Goal: Task Accomplishment & Management: Manage account settings

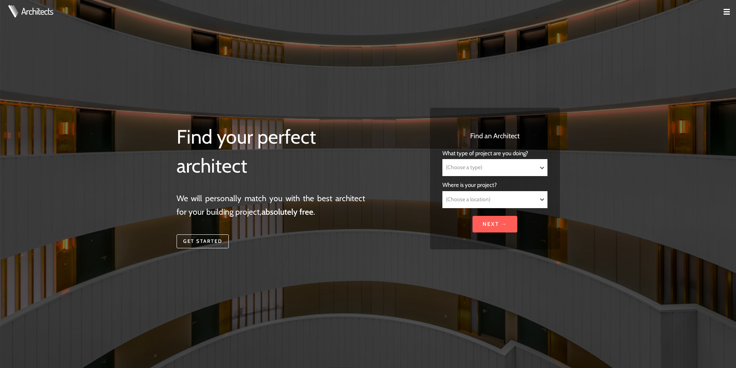
click at [722, 8] on td at bounding box center [723, 12] width 25 height 25
click at [727, 14] on img at bounding box center [726, 12] width 6 height 6
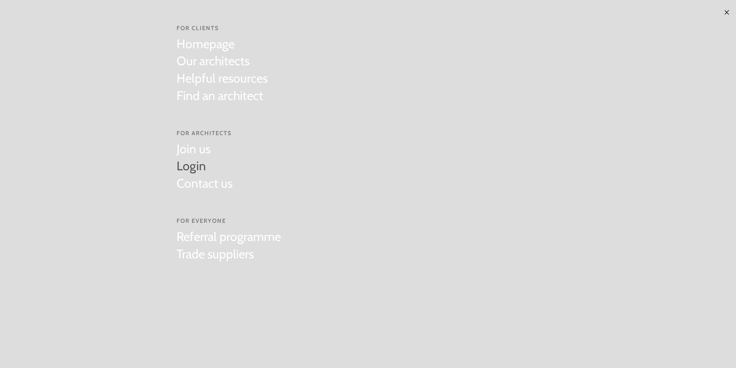
click at [192, 165] on link "Login" at bounding box center [205, 166] width 56 height 17
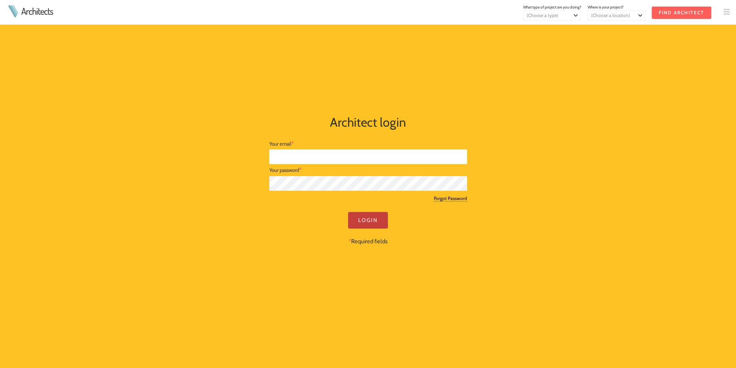
type input "lee@whitemanarchitects.com"
click at [358, 217] on input "Login" at bounding box center [368, 220] width 40 height 17
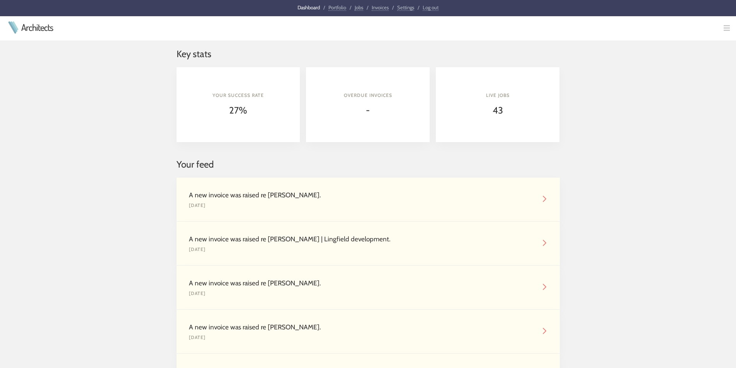
click at [382, 7] on link "Invoices" at bounding box center [380, 7] width 17 height 7
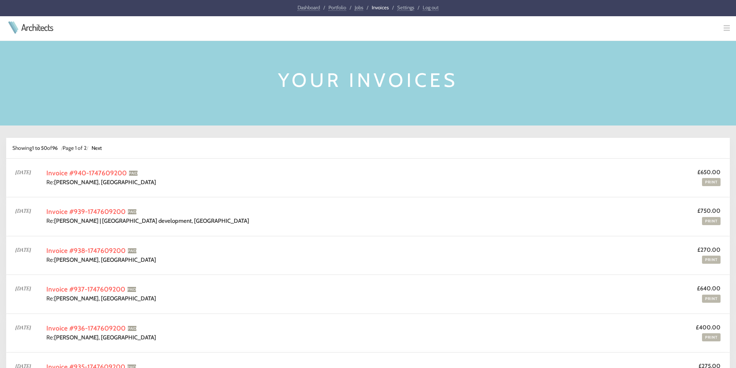
click at [360, 7] on link "Jobs" at bounding box center [359, 7] width 8 height 7
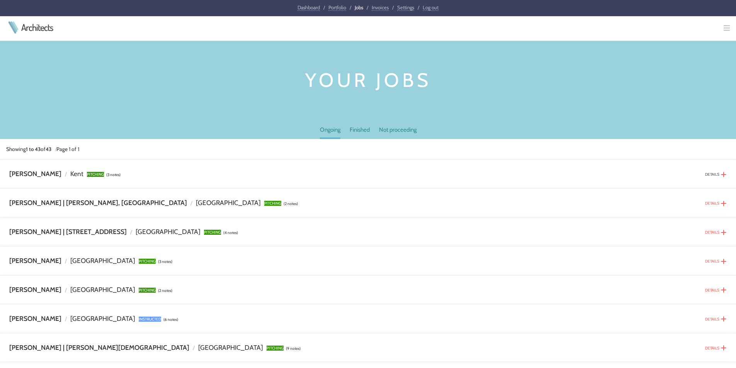
click at [715, 173] on link "DETAILS" at bounding box center [712, 174] width 14 height 5
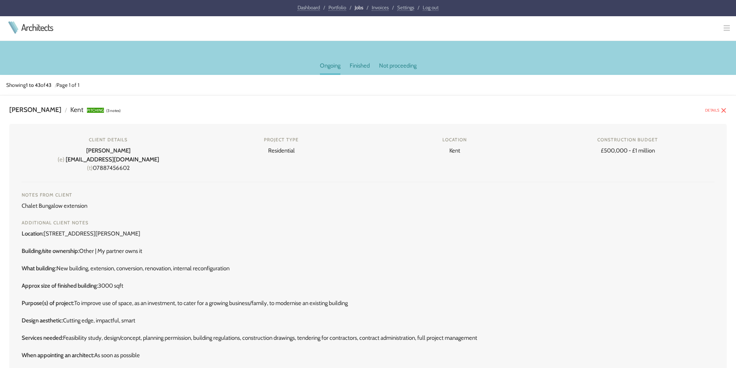
scroll to position [116, 0]
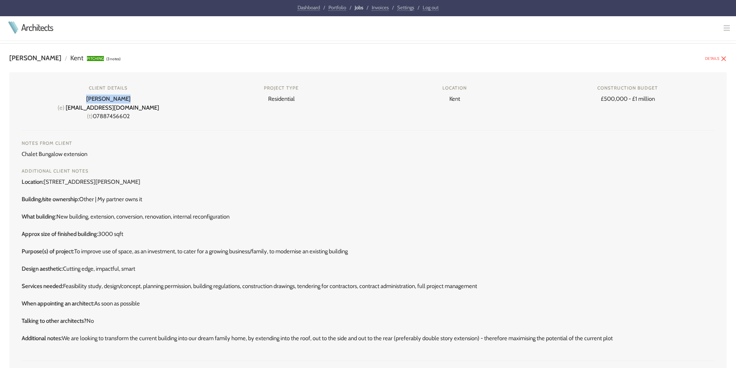
drag, startPoint x: 93, startPoint y: 97, endPoint x: 129, endPoint y: 97, distance: 36.3
click at [129, 97] on div "Client details [PERSON_NAME] (e) [EMAIL_ADDRESS][DOMAIN_NAME] (t) 07887456602" at bounding box center [108, 103] width 161 height 36
drag, startPoint x: 149, startPoint y: 106, endPoint x: 80, endPoint y: 107, distance: 69.1
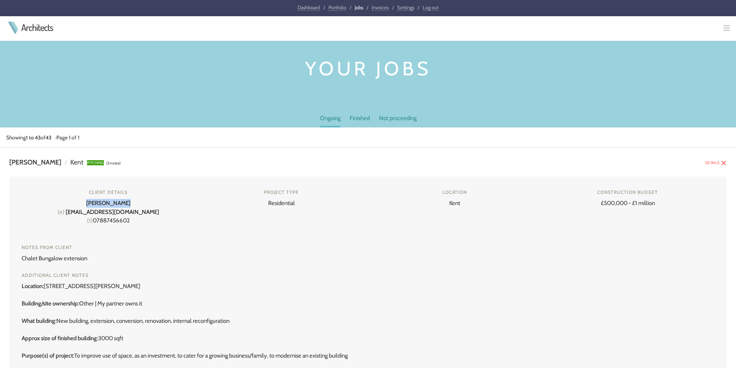
scroll to position [0, 0]
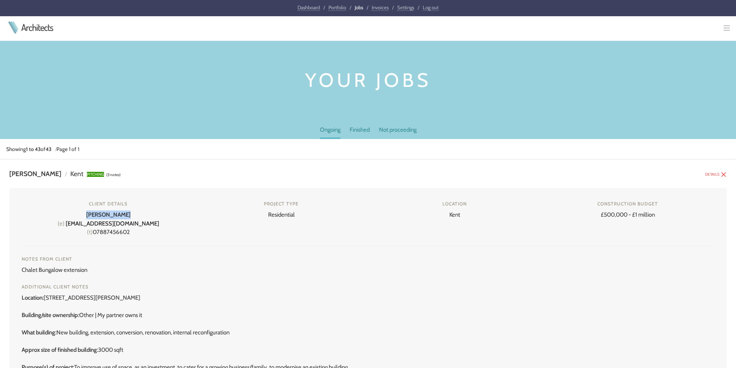
click at [357, 7] on link "Jobs" at bounding box center [359, 7] width 8 height 6
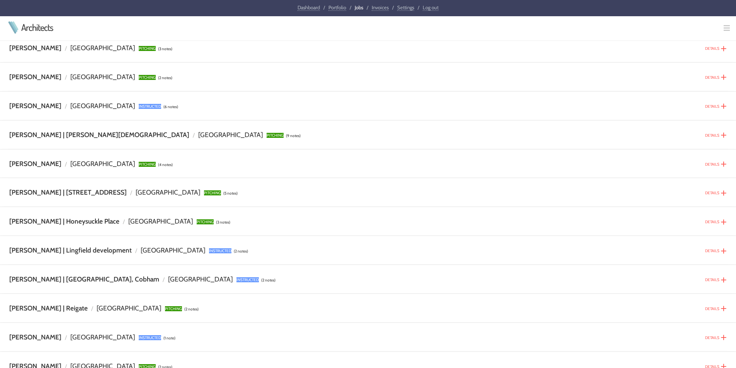
scroll to position [232, 0]
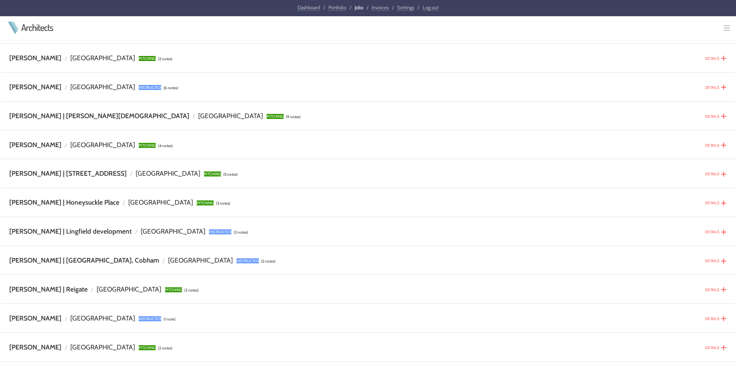
click at [311, 107] on div "DETAILS [PERSON_NAME] | [PERSON_NAME][DEMOGRAPHIC_DATA] / Surrey PITCHING (9 no…" at bounding box center [368, 116] width 736 height 29
click at [375, 2] on div "Dashboard / Portfolio / Jobs / Invoices / Settings / Log out" at bounding box center [368, 8] width 736 height 16
click at [378, 9] on link "Invoices" at bounding box center [380, 7] width 17 height 7
